Goal: Information Seeking & Learning: Learn about a topic

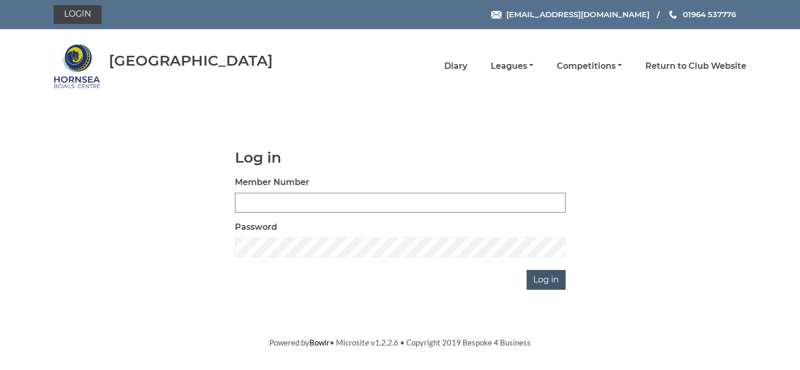
type input "0713"
click at [550, 277] on input "Log in" at bounding box center [545, 280] width 39 height 20
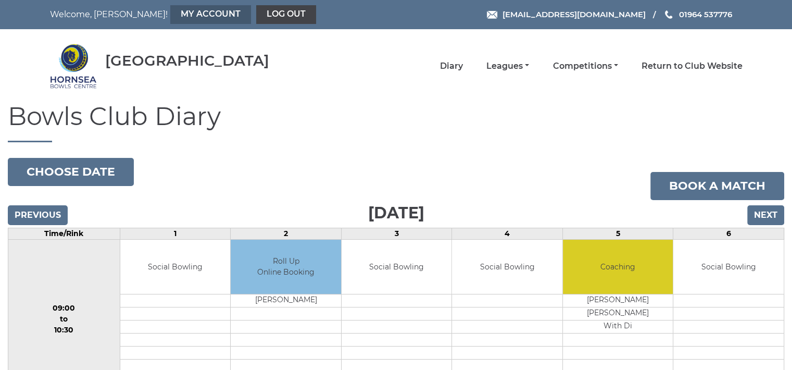
click at [182, 15] on link "My Account" at bounding box center [210, 14] width 81 height 19
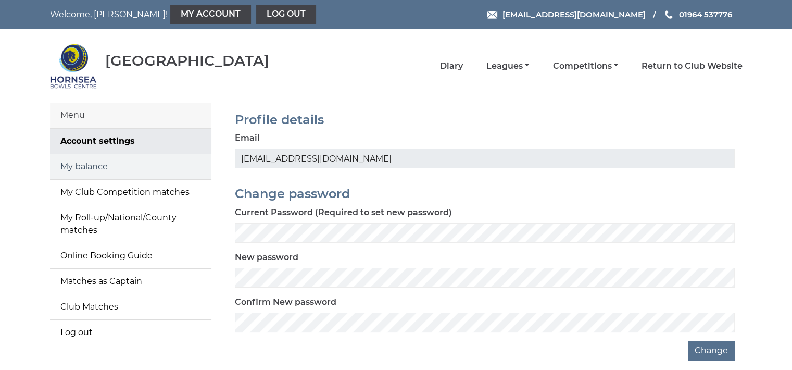
click at [154, 169] on link "My balance" at bounding box center [130, 166] width 161 height 25
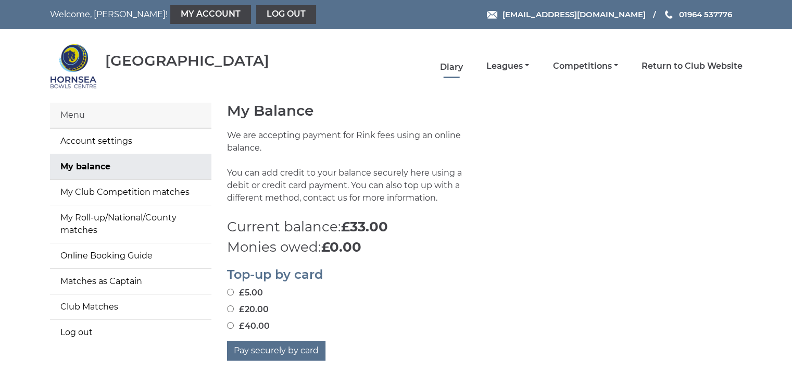
click at [454, 66] on link "Diary" at bounding box center [451, 66] width 23 height 11
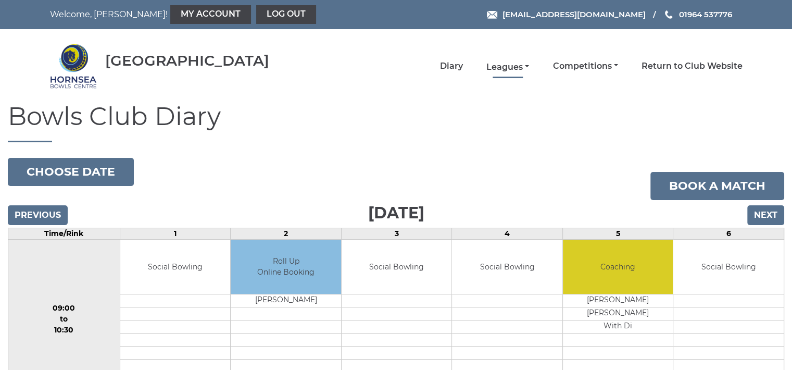
click at [506, 62] on link "Leagues" at bounding box center [507, 66] width 43 height 11
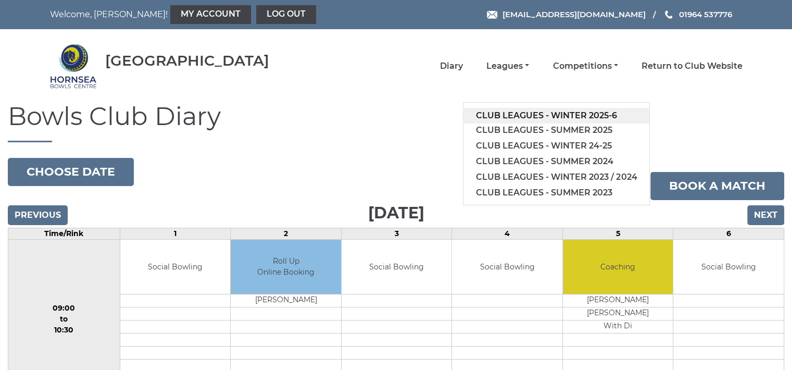
click at [525, 115] on link "Club leagues - Winter 2025-6" at bounding box center [556, 116] width 186 height 16
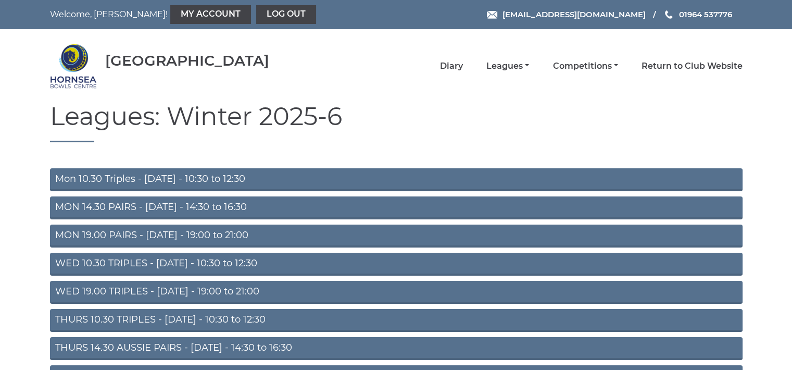
click at [155, 260] on link "WED 10.30 TRIPLES - [DATE] - 10:30 to 12:30" at bounding box center [396, 263] width 692 height 23
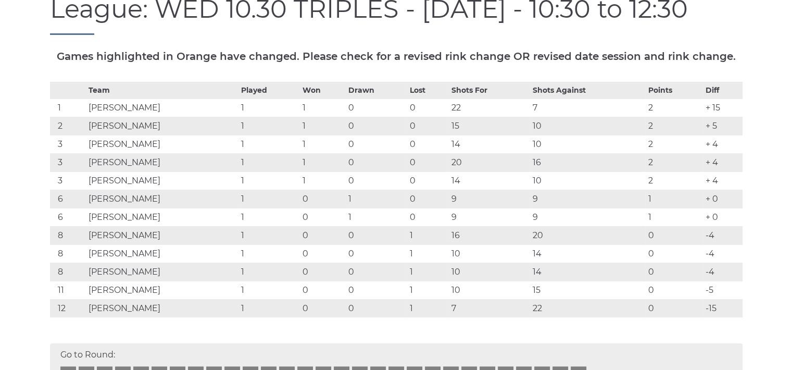
scroll to position [146, 0]
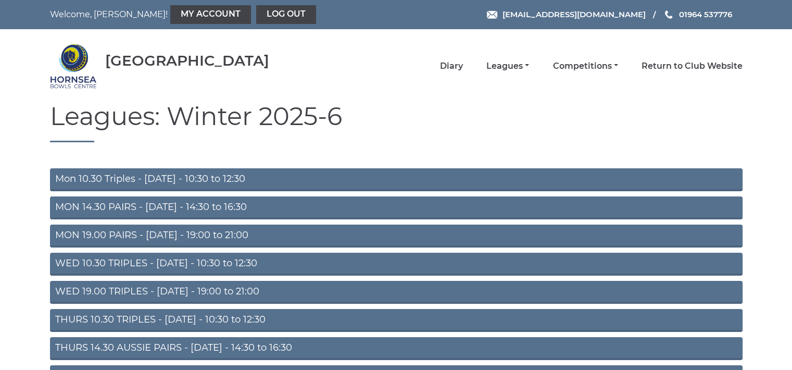
click at [231, 316] on link "THURS 10.30 TRIPLES - [DATE] - 10:30 to 12:30" at bounding box center [396, 320] width 692 height 23
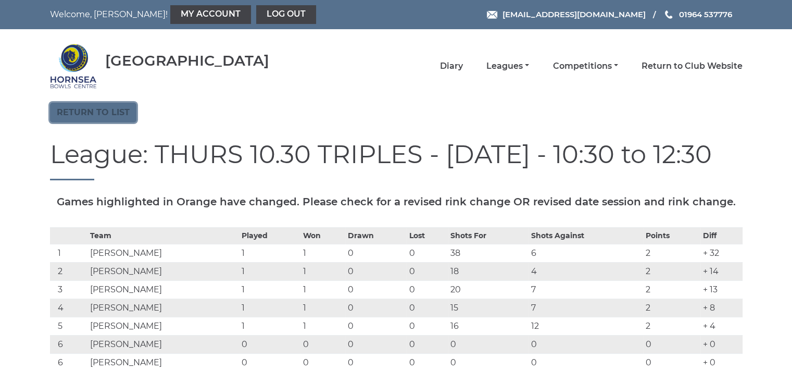
click at [119, 108] on link "Return to list" at bounding box center [93, 113] width 86 height 20
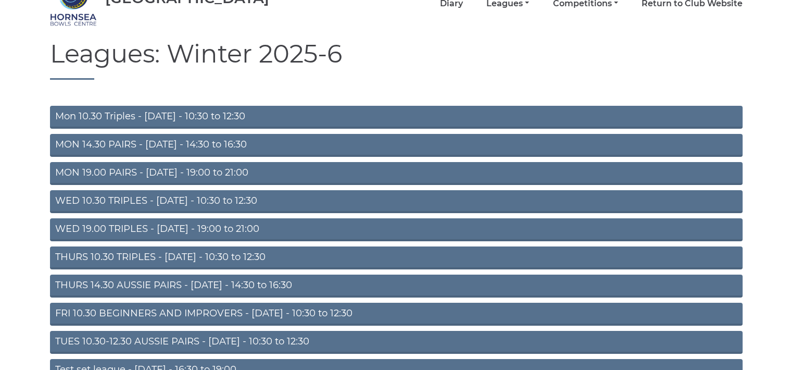
scroll to position [83, 0]
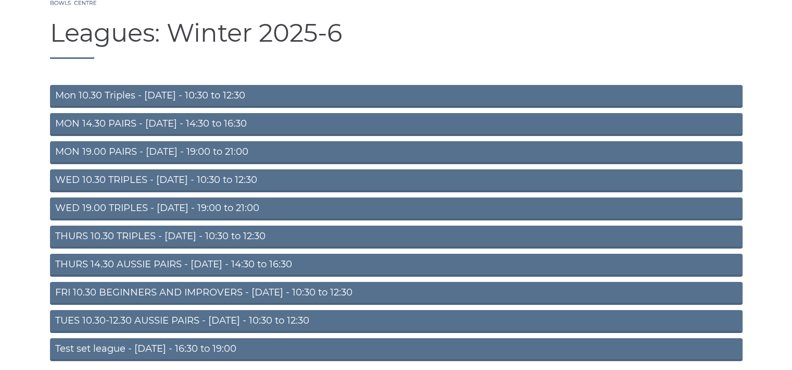
click at [186, 315] on link "TUES 10.30-12.30 AUSSIE PAIRS - [DATE] - 10:30 to 12:30" at bounding box center [396, 321] width 692 height 23
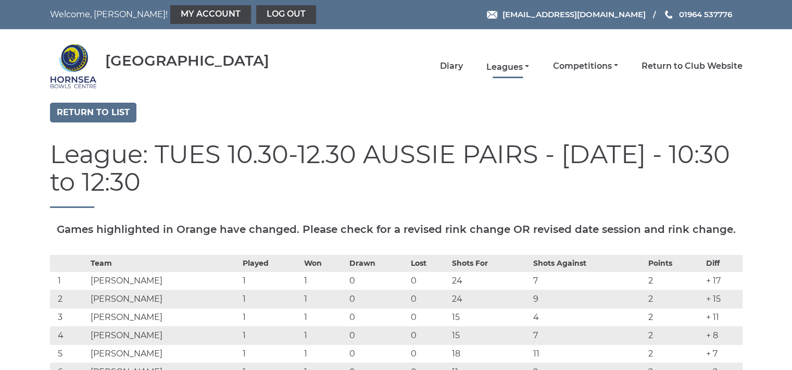
click at [514, 63] on link "Leagues" at bounding box center [507, 66] width 43 height 11
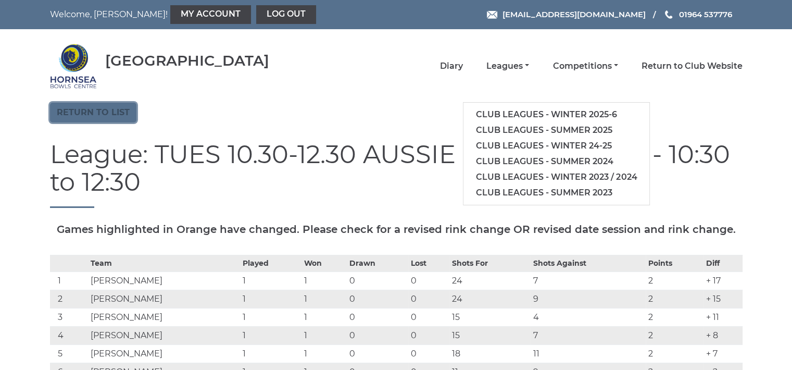
click at [119, 109] on link "Return to list" at bounding box center [93, 113] width 86 height 20
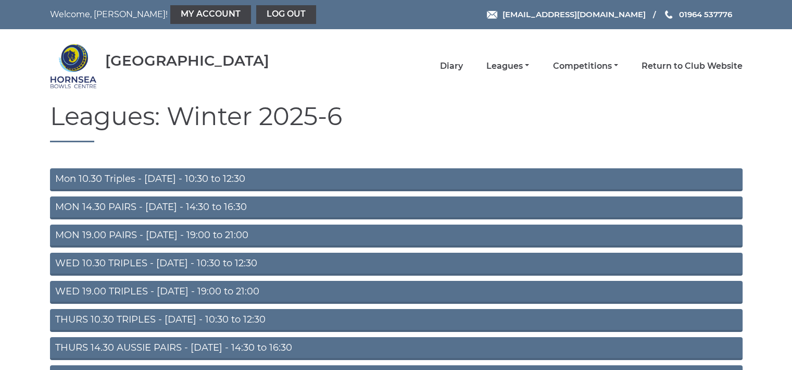
click at [198, 205] on link "MON 14.30 PAIRS - [DATE] - 14:30 to 16:30" at bounding box center [396, 207] width 692 height 23
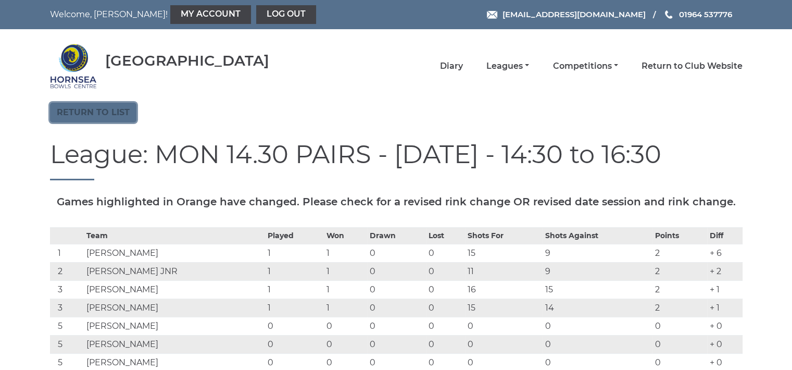
click at [109, 110] on link "Return to list" at bounding box center [93, 113] width 86 height 20
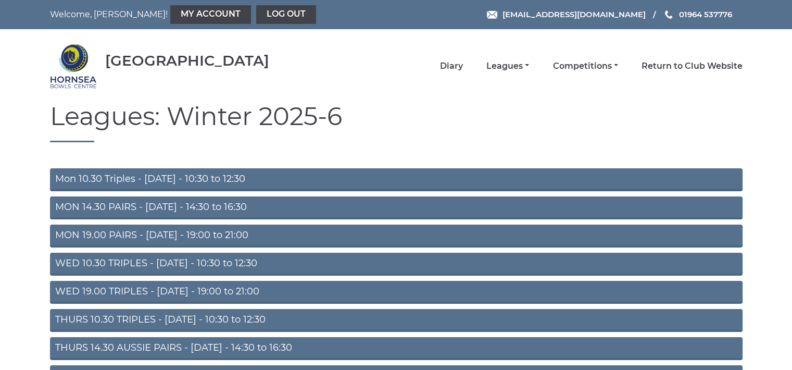
click at [175, 289] on link "WED 19.00 TRIPLES - [DATE] - 19:00 to 21:00" at bounding box center [396, 292] width 692 height 23
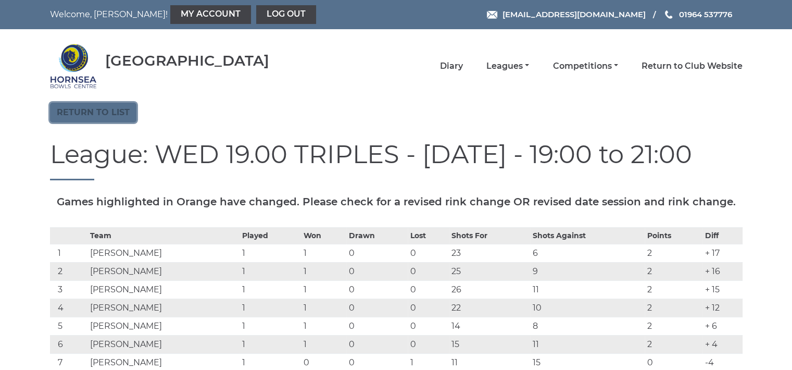
click at [120, 110] on link "Return to list" at bounding box center [93, 113] width 86 height 20
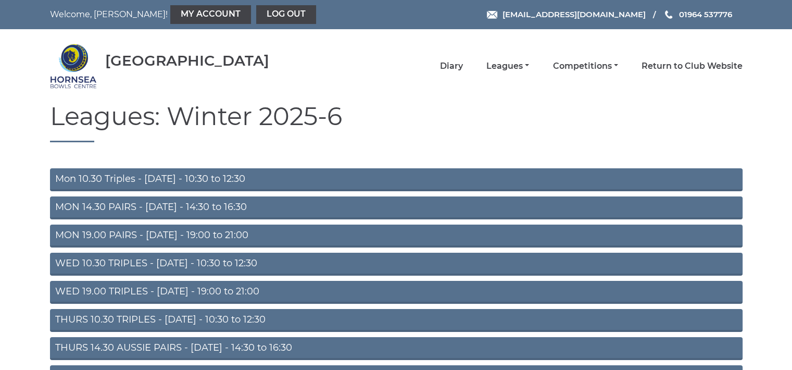
click at [259, 343] on link "THURS 14.30 AUSSIE PAIRS - Thursday - 14:30 to 16:30" at bounding box center [396, 348] width 692 height 23
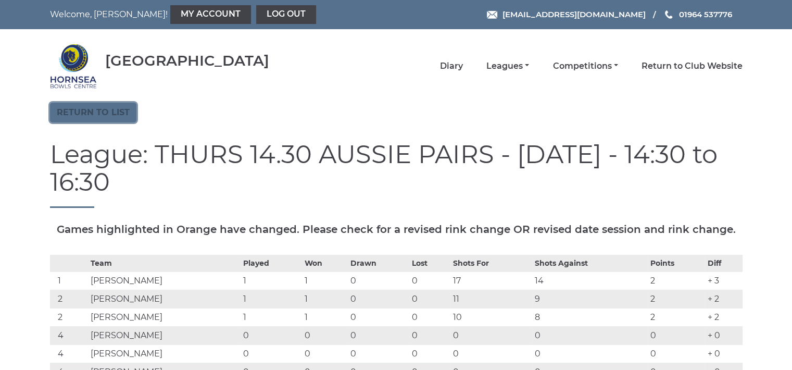
click at [113, 112] on link "Return to list" at bounding box center [93, 113] width 86 height 20
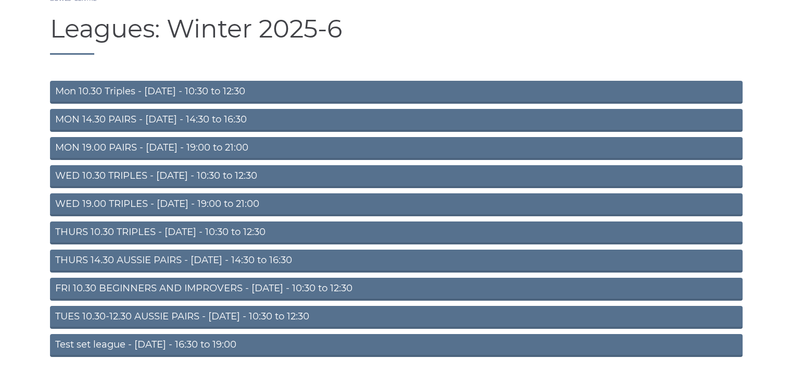
scroll to position [104, 0]
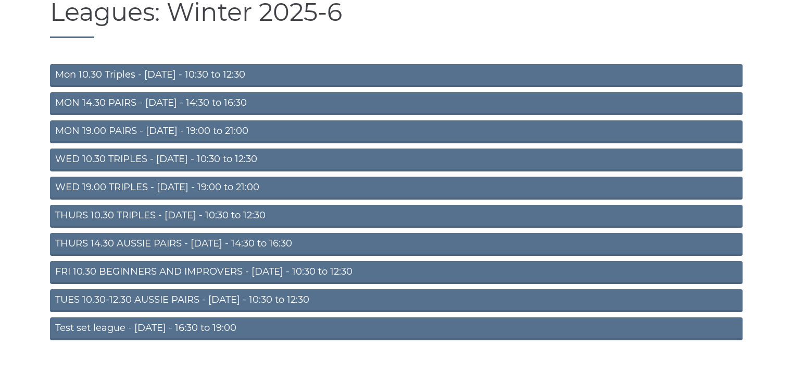
click at [209, 268] on link "FRI 10.30 BEGINNERS AND IMPROVERS - Friday - 10:30 to 12:30" at bounding box center [396, 272] width 692 height 23
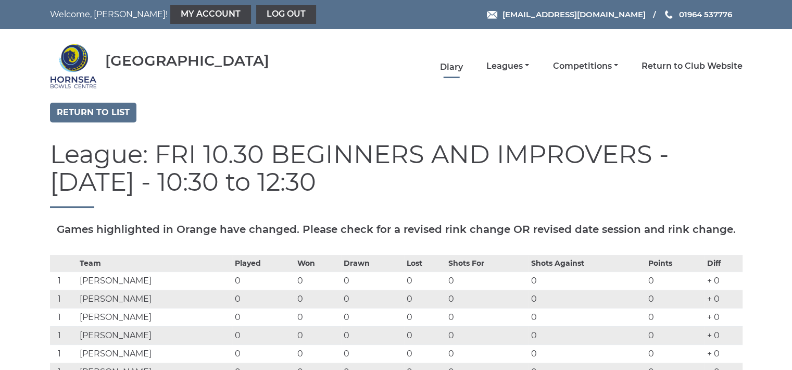
click at [455, 64] on link "Diary" at bounding box center [451, 66] width 23 height 11
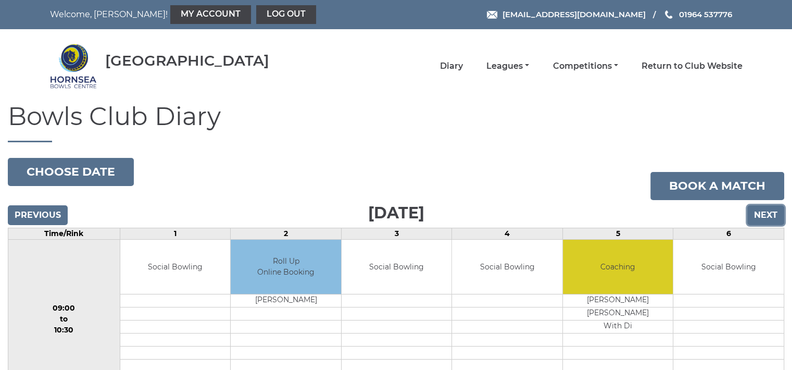
click at [764, 211] on input "Next" at bounding box center [765, 215] width 37 height 20
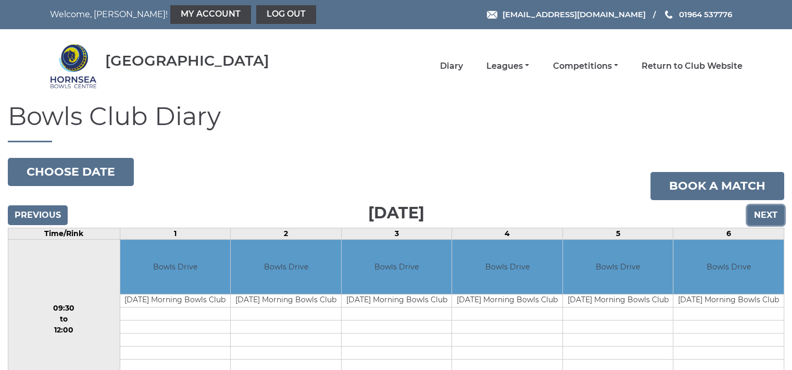
click at [764, 211] on input "Next" at bounding box center [765, 215] width 37 height 20
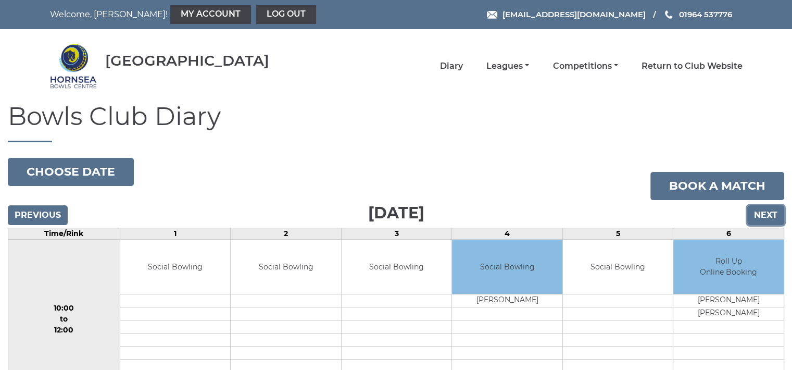
click at [764, 211] on input "Next" at bounding box center [765, 215] width 37 height 20
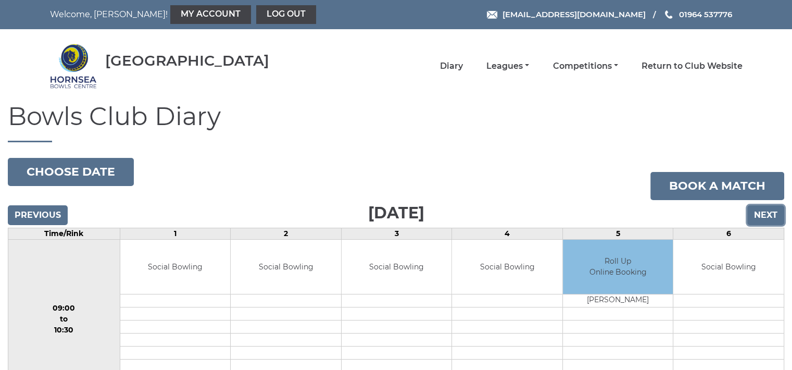
click at [761, 213] on input "Next" at bounding box center [765, 215] width 37 height 20
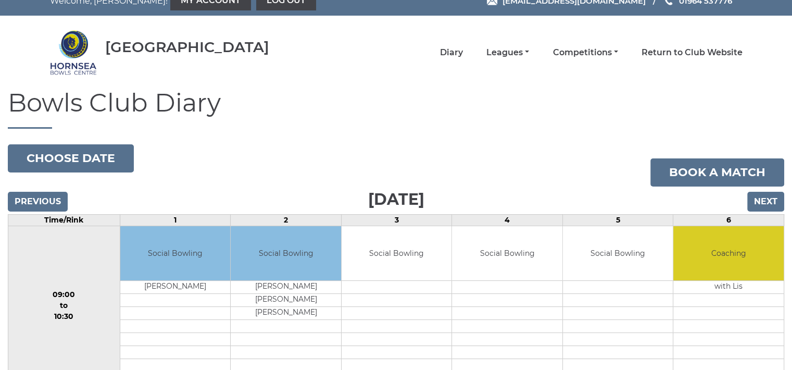
scroll to position [7, 0]
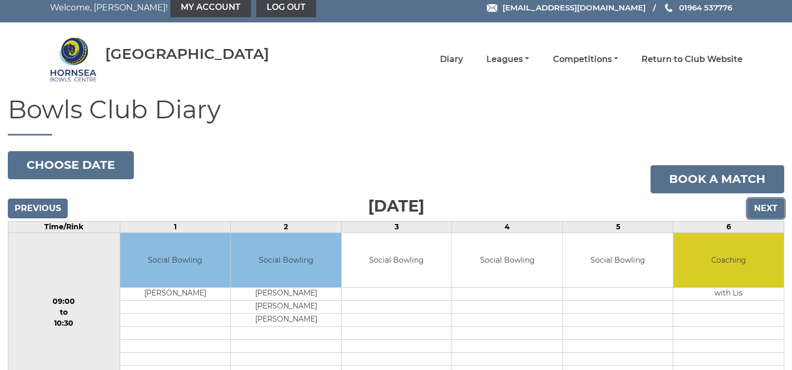
click at [756, 204] on input "Next" at bounding box center [765, 208] width 37 height 20
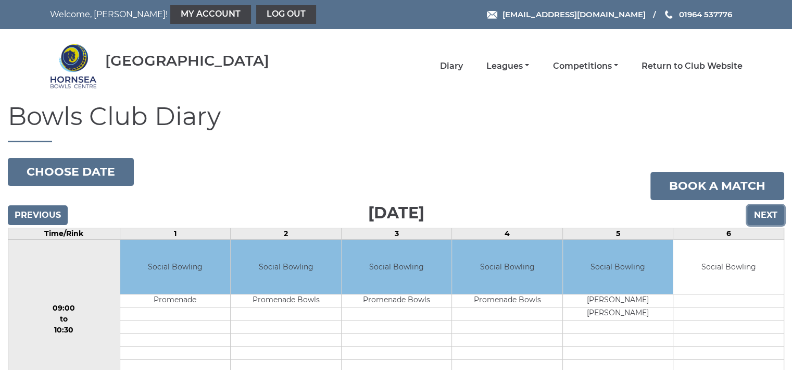
click at [772, 208] on input "Next" at bounding box center [765, 215] width 37 height 20
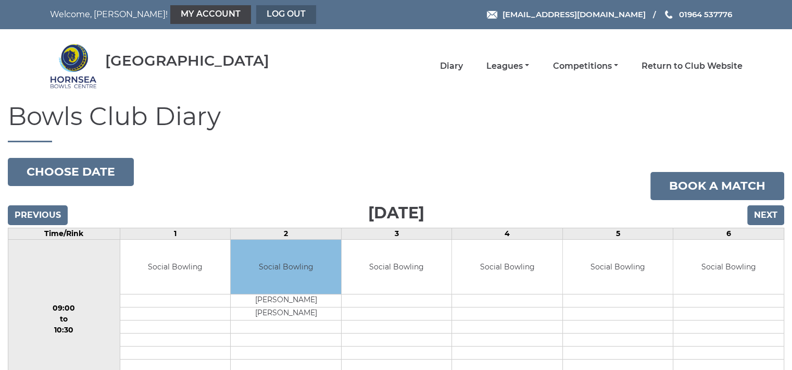
click at [256, 8] on link "Log out" at bounding box center [286, 14] width 60 height 19
